Goal: Task Accomplishment & Management: Use online tool/utility

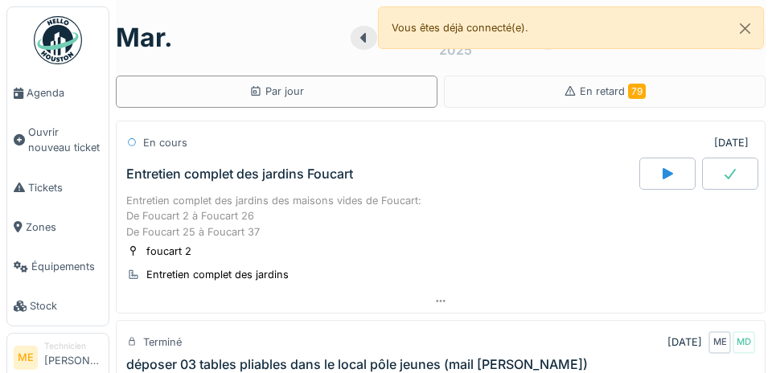
click at [40, 92] on span "Agenda" at bounding box center [65, 92] width 76 height 15
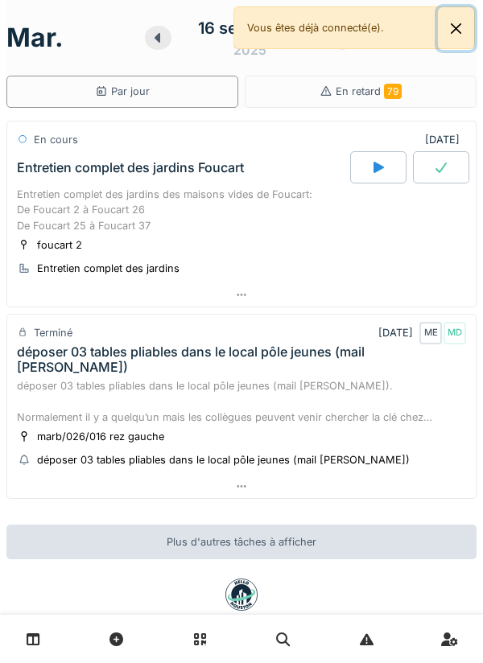
click at [470, 29] on button "Close" at bounding box center [456, 28] width 36 height 43
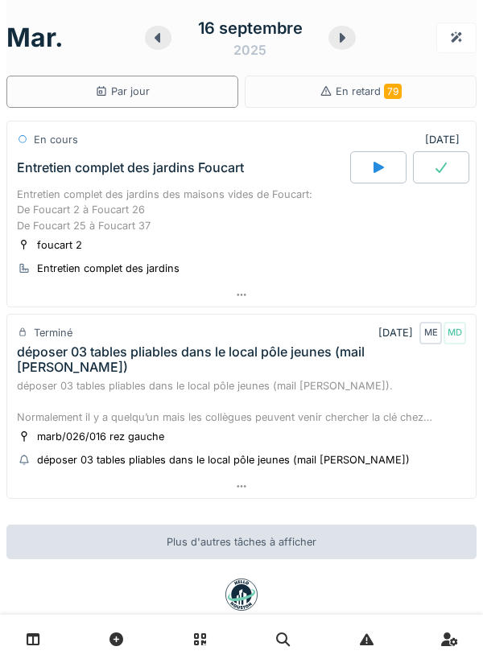
click at [340, 40] on icon at bounding box center [342, 38] width 6 height 10
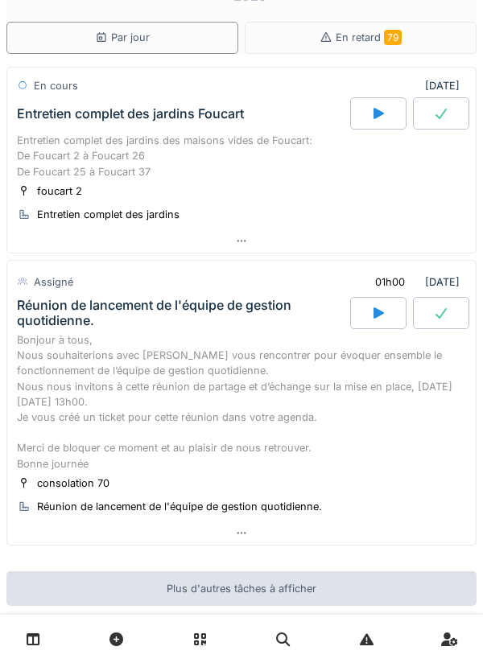
scroll to position [79, 0]
